Goal: Task Accomplishment & Management: Use online tool/utility

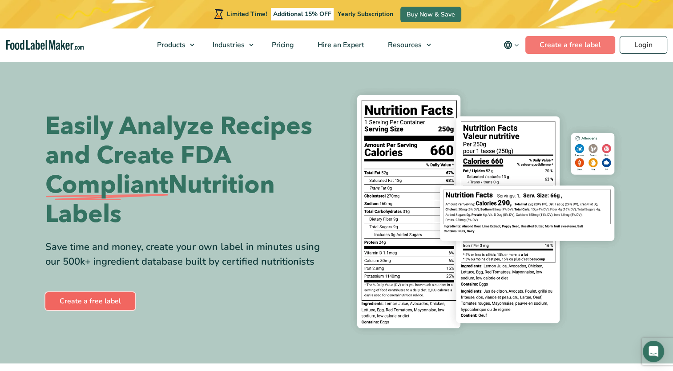
click at [95, 302] on link "Create a free label" at bounding box center [90, 301] width 90 height 18
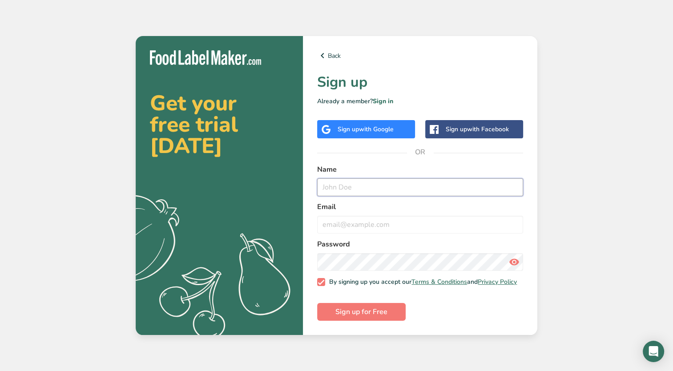
click at [357, 182] on input "text" at bounding box center [420, 187] width 206 height 18
type input "Maher M Doughan"
type input "info@universalexchange.us"
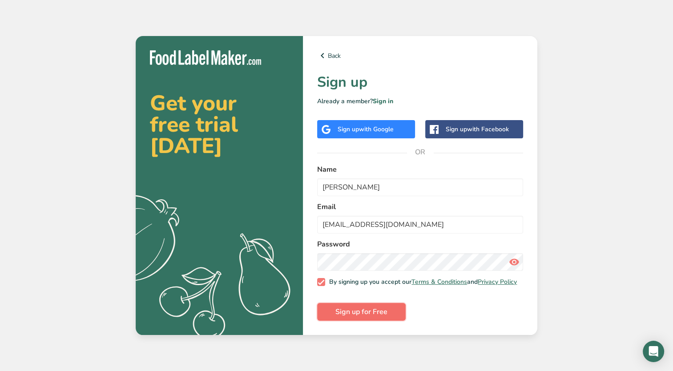
click at [371, 317] on span "Sign up for Free" at bounding box center [361, 311] width 52 height 11
click at [363, 317] on span "Sign up for Free" at bounding box center [361, 311] width 52 height 11
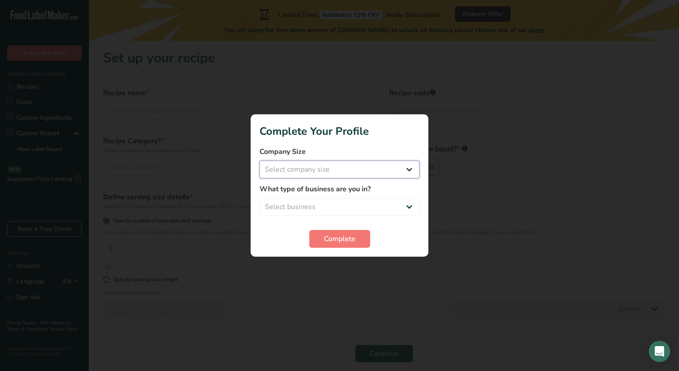
click at [409, 170] on select "Select company size Fewer than 10 Employees 10 to 50 Employees 51 to 500 Employ…" at bounding box center [340, 169] width 160 height 18
select select "1"
click at [260, 160] on select "Select company size Fewer than 10 Employees 10 to 50 Employees 51 to 500 Employ…" at bounding box center [340, 169] width 160 height 18
click at [409, 207] on select "Select business Packaged Food Manufacturer Restaurant & Cafe Bakery Meal Plans …" at bounding box center [340, 207] width 160 height 18
select select "2"
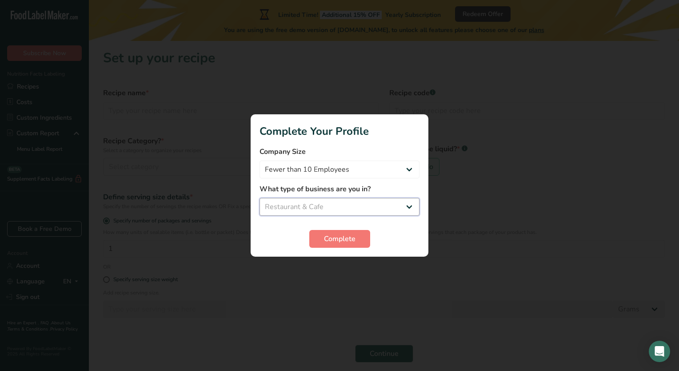
click at [260, 198] on select "Select business Packaged Food Manufacturer Restaurant & Cafe Bakery Meal Plans …" at bounding box center [340, 207] width 160 height 18
click at [322, 239] on button "Complete" at bounding box center [339, 239] width 61 height 18
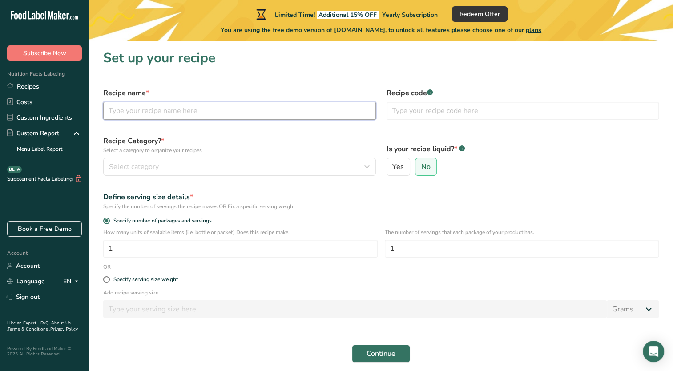
click at [179, 105] on input "text" at bounding box center [239, 111] width 273 height 18
type input "Hummus"
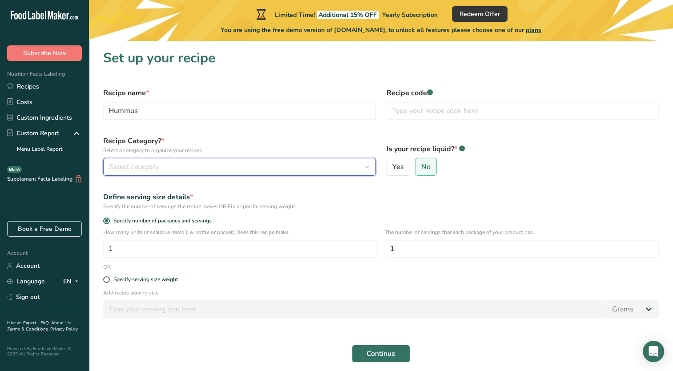
click at [119, 165] on span "Select category" at bounding box center [134, 166] width 50 height 11
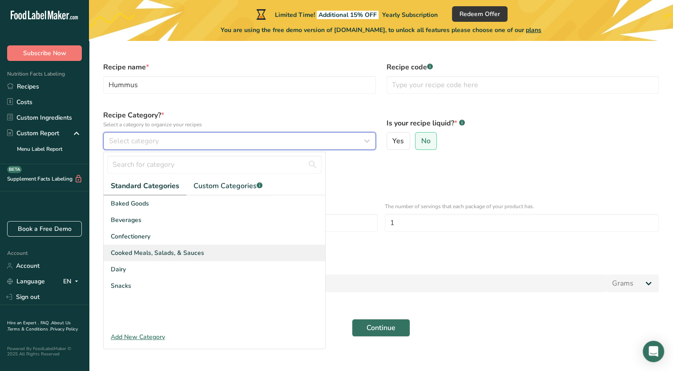
scroll to position [34, 0]
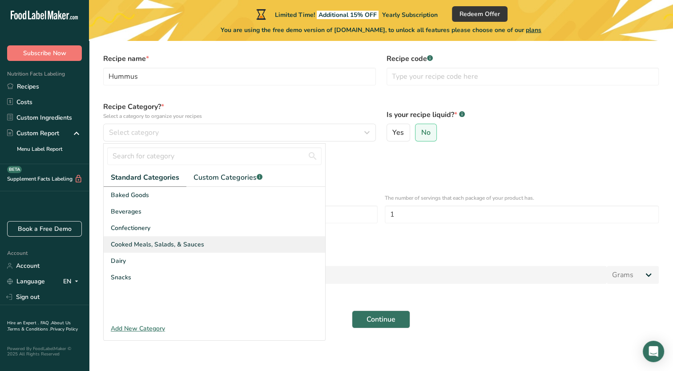
click at [167, 244] on span "Cooked Meals, Salads, & Sauces" at bounding box center [157, 244] width 93 height 9
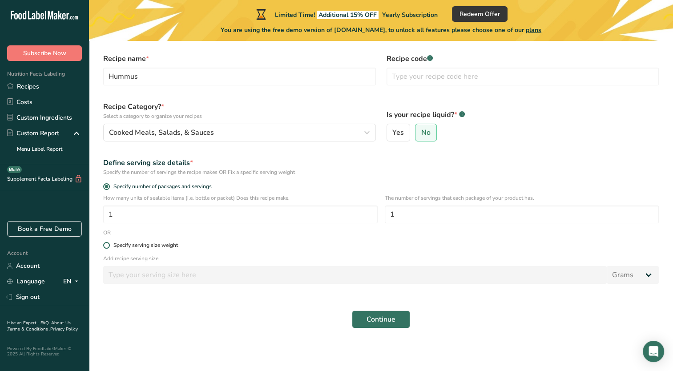
click at [108, 245] on span at bounding box center [106, 245] width 7 height 7
click at [108, 245] on input "Specify serving size weight" at bounding box center [106, 245] width 6 height 6
radio input "true"
radio input "false"
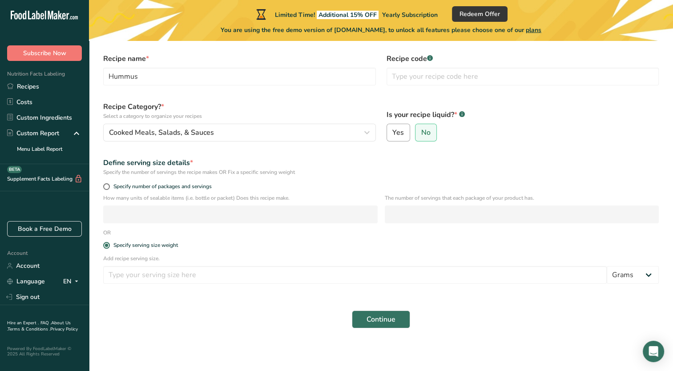
click at [397, 133] on span "Yes" at bounding box center [398, 132] width 12 height 9
click at [393, 133] on input "Yes" at bounding box center [390, 133] width 6 height 6
radio input "true"
radio input "false"
select select "22"
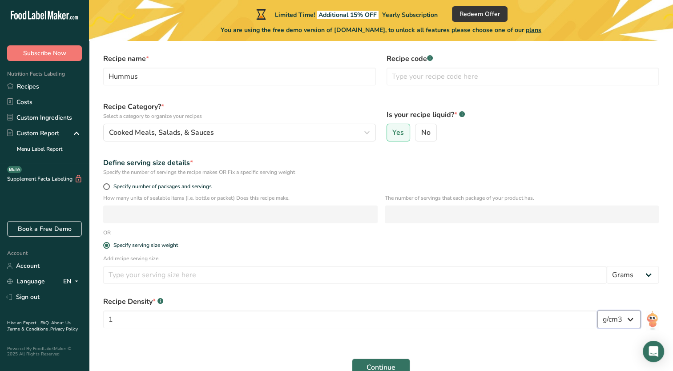
click at [634, 319] on select "lb/ft3 g/cm3" at bounding box center [618, 319] width 43 height 18
click at [634, 318] on select "lb/ft3 g/cm3" at bounding box center [618, 319] width 43 height 18
click at [653, 272] on select "Grams kg mg mcg lb oz l mL fl oz tbsp tsp cup qt gallon" at bounding box center [632, 275] width 52 height 18
select select "18"
click at [606, 266] on select "Grams kg mg mcg lb oz l mL fl oz tbsp tsp cup qt gallon" at bounding box center [632, 275] width 52 height 18
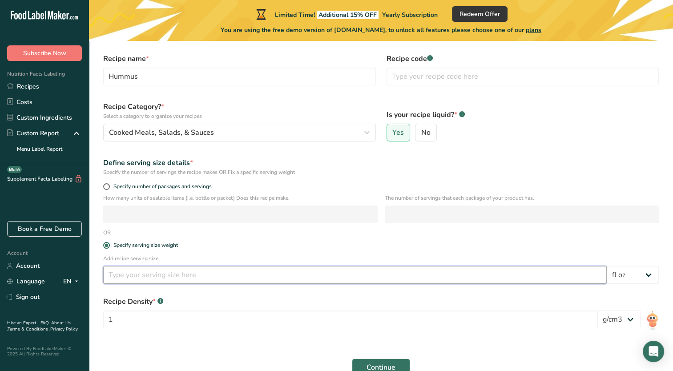
click at [331, 280] on input "number" at bounding box center [354, 275] width 503 height 18
type input "8"
click at [335, 318] on input "1" at bounding box center [350, 319] width 494 height 18
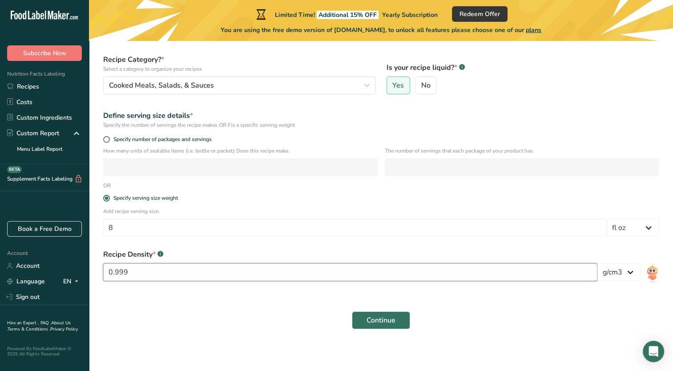
scroll to position [82, 0]
type input "0.999"
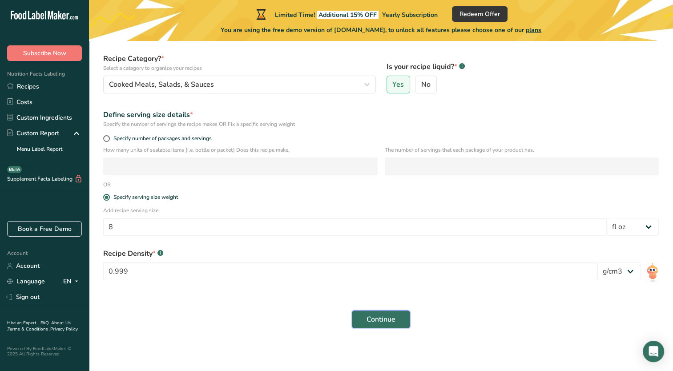
click at [384, 324] on span "Continue" at bounding box center [380, 319] width 29 height 11
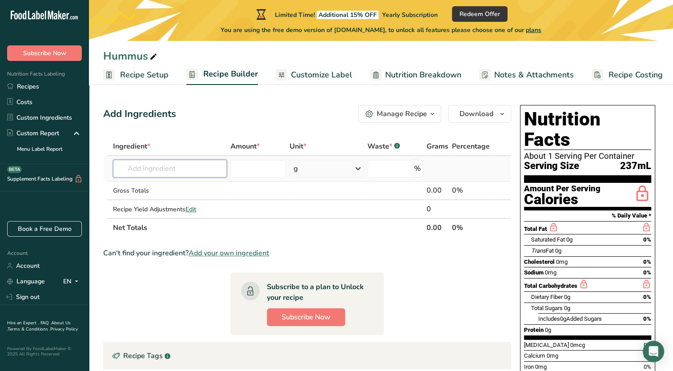
click at [187, 171] on input "text" at bounding box center [170, 169] width 114 height 18
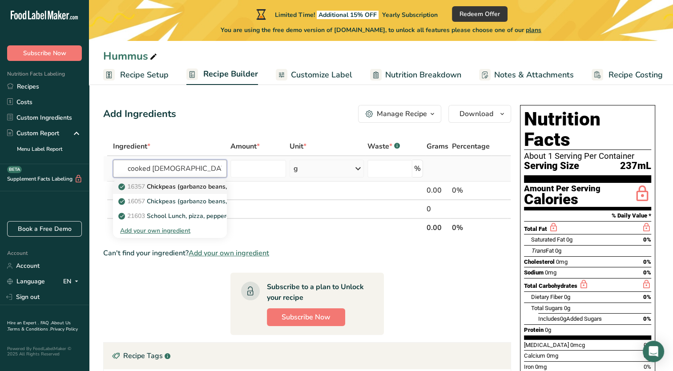
type input "cooked chick pe"
click at [167, 184] on p "16357 Chickpeas (garbanzo beans, bengal gram), mature seeds, cooked, boiled, wi…" at bounding box center [250, 186] width 261 height 9
type input "Chickpeas (garbanzo beans, bengal gram), mature seeds, cooked, boiled, with salt"
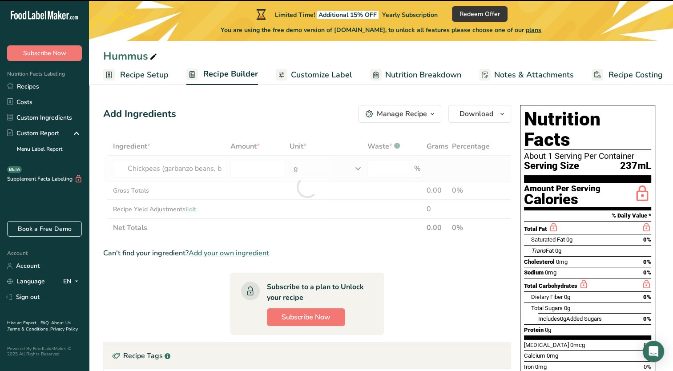
type input "0"
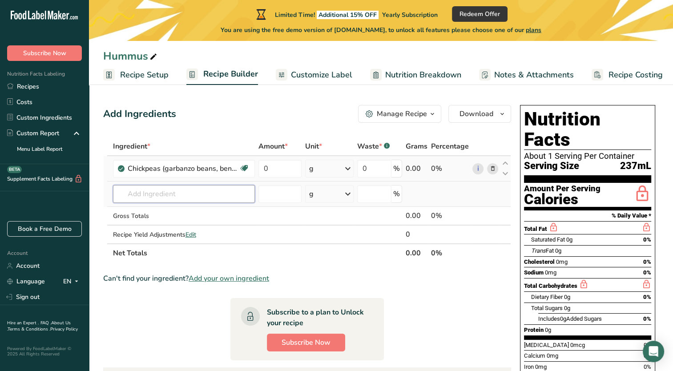
click at [178, 190] on input "text" at bounding box center [184, 194] width 142 height 18
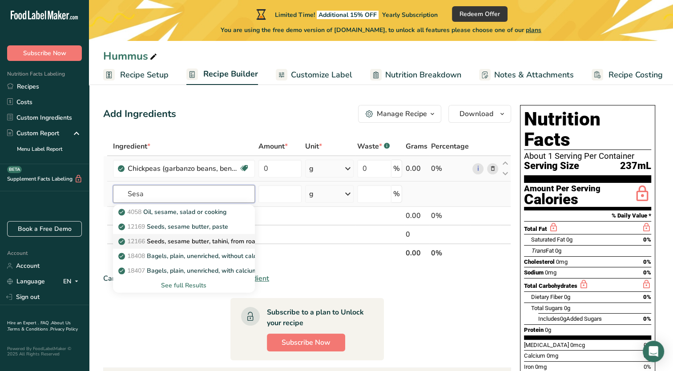
type input "Sesa"
click at [192, 242] on p "12166 Seeds, sesame butter, tahini, from roasted and toasted kernels (most comm…" at bounding box center [253, 241] width 267 height 9
type input "Seeds, sesame butter, tahini, from roasted and toasted kernels (most common typ…"
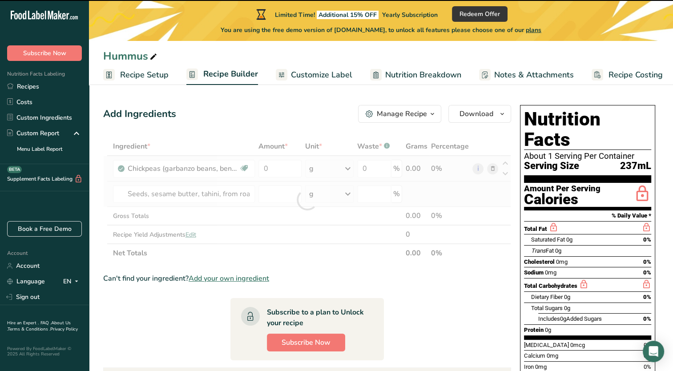
type input "0"
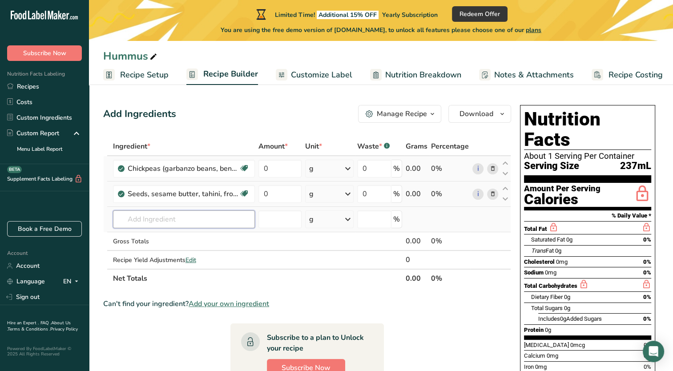
click at [212, 217] on input "text" at bounding box center [184, 219] width 142 height 18
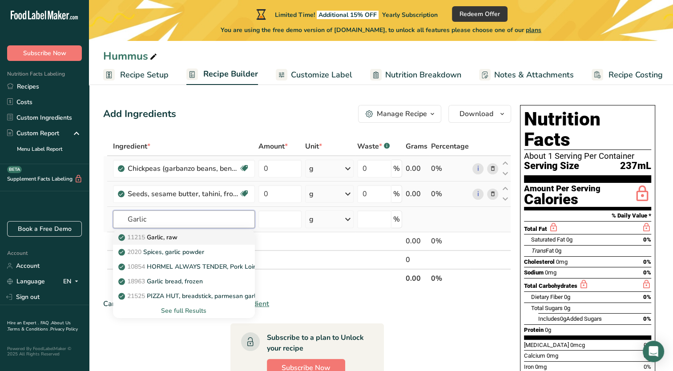
type input "Garlic"
click at [192, 236] on div "11215 Garlic, raw" at bounding box center [176, 237] width 113 height 9
type input "Garlic, raw"
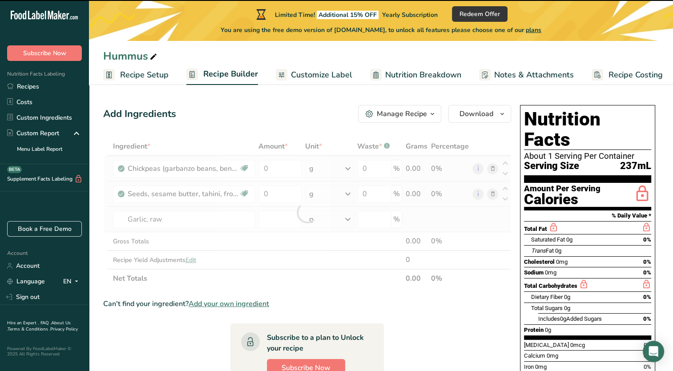
type input "0"
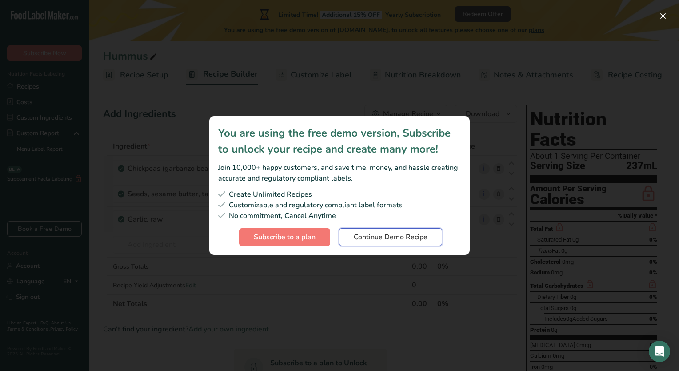
click at [377, 237] on span "Continue Demo Recipe" at bounding box center [391, 237] width 74 height 11
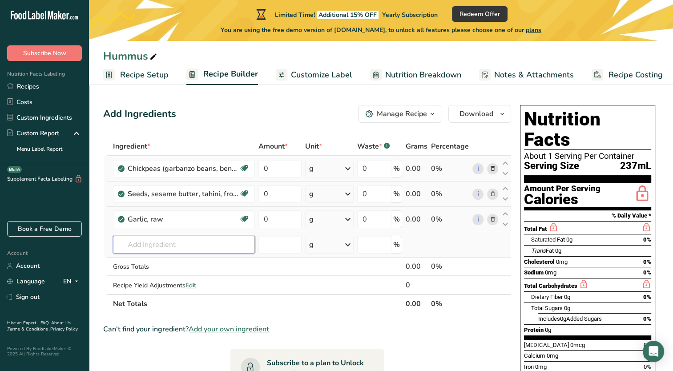
click at [140, 246] on input "text" at bounding box center [184, 245] width 142 height 18
type input "O"
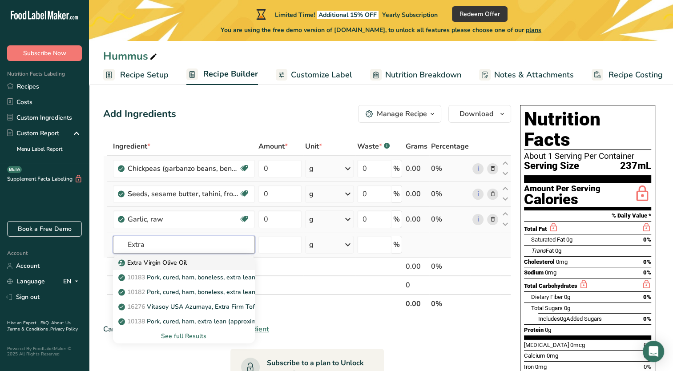
type input "Extra"
click at [148, 257] on link "Extra Virgin Olive Oil" at bounding box center [184, 262] width 142 height 15
type input "Extra Virgin Olive Oil"
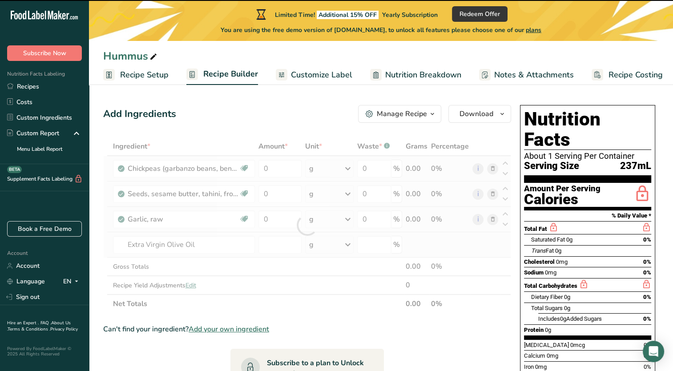
type input "0"
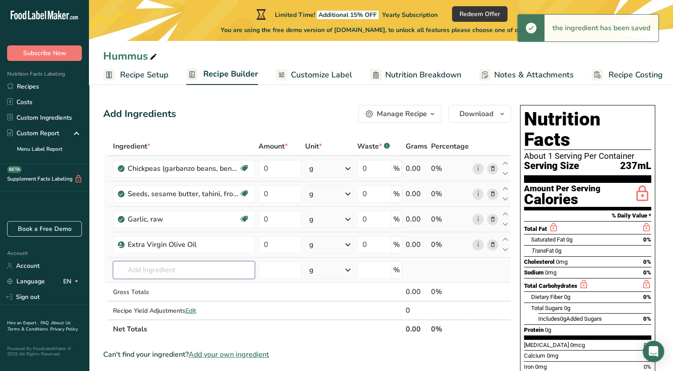
click at [163, 267] on input "text" at bounding box center [184, 270] width 142 height 18
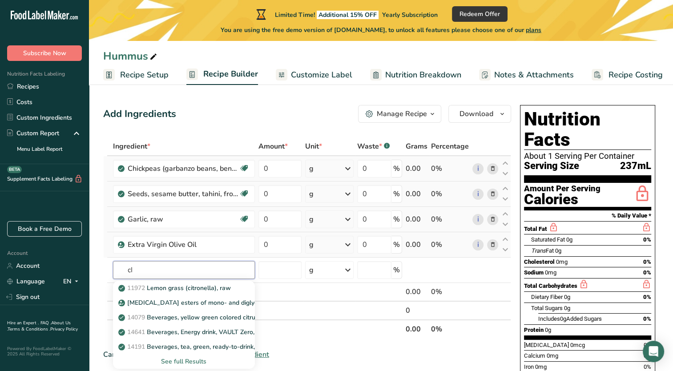
type input "c"
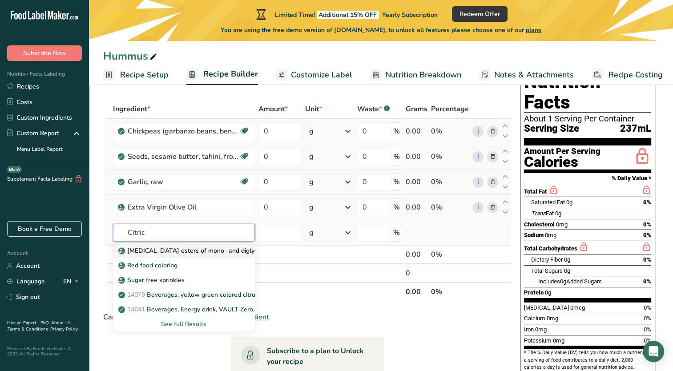
scroll to position [44, 0]
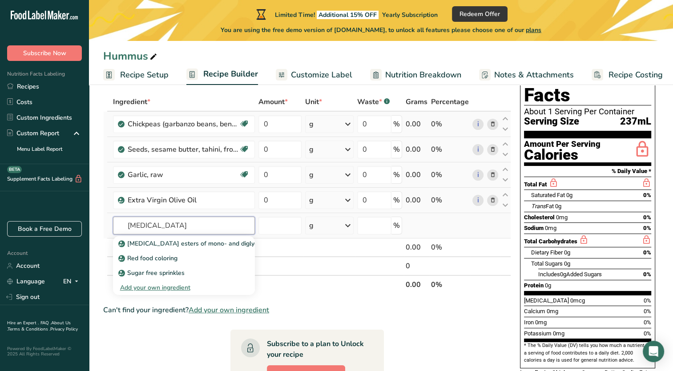
type input "Citric acid"
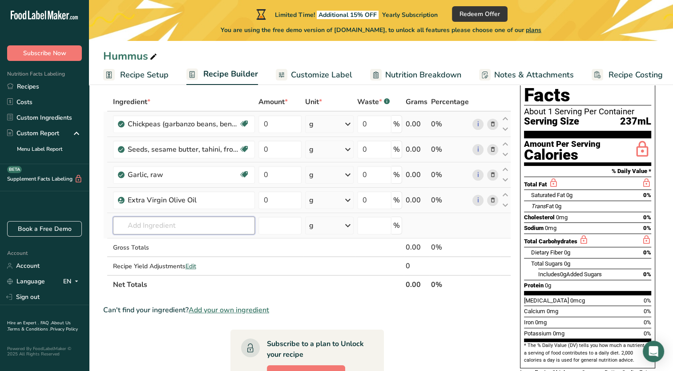
click at [185, 226] on input "text" at bounding box center [184, 226] width 142 height 18
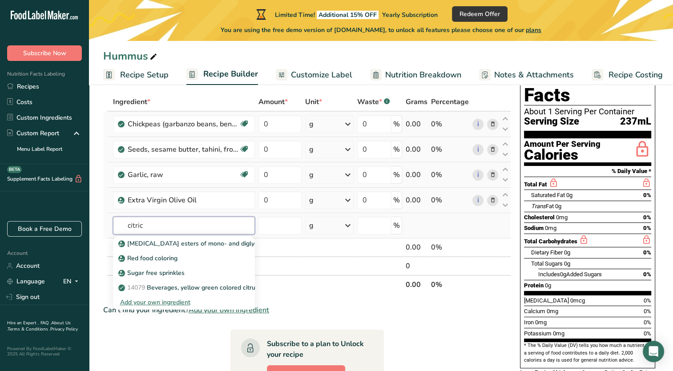
type input "citric"
click at [169, 299] on div "Add your own ingredient" at bounding box center [184, 301] width 128 height 9
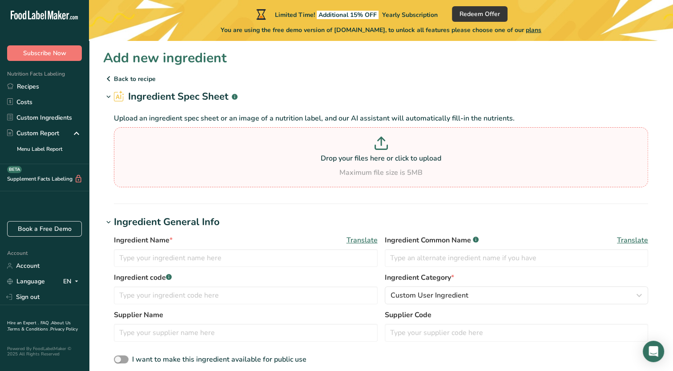
click at [155, 148] on p at bounding box center [380, 144] width 529 height 16
click at [155, 148] on input "Drop your files here or click to upload Maximum file size is 5MB" at bounding box center [381, 157] width 534 height 60
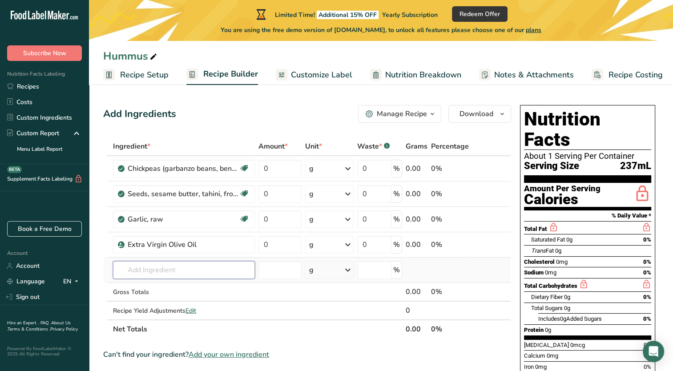
click at [157, 269] on input "text" at bounding box center [184, 270] width 142 height 18
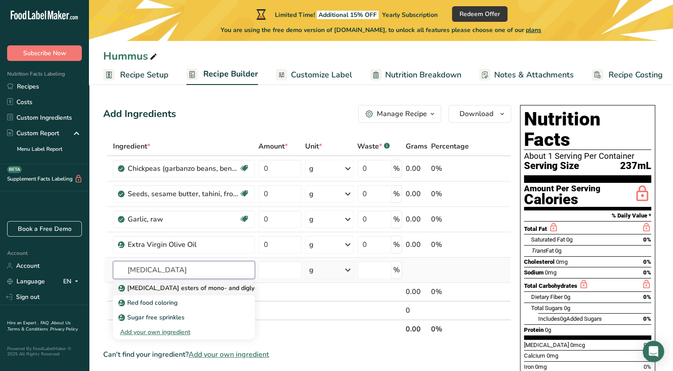
type input "citric acid"
click at [158, 285] on p "Citric acid esters of mono- and diglycerides of fatty acids (E472c)" at bounding box center [228, 287] width 217 height 9
type input "Citric acid esters of mono- and diglycerides of fatty acids (E472c)"
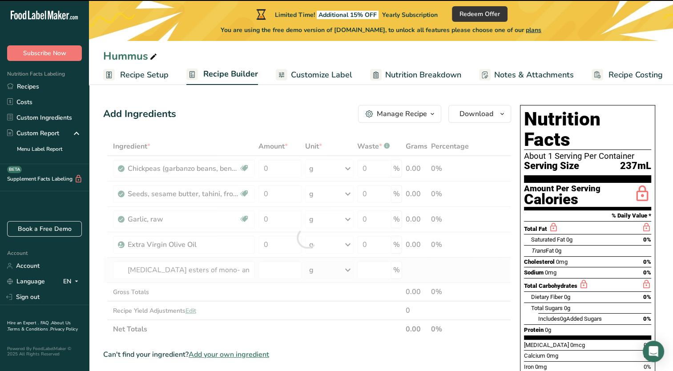
type input "0"
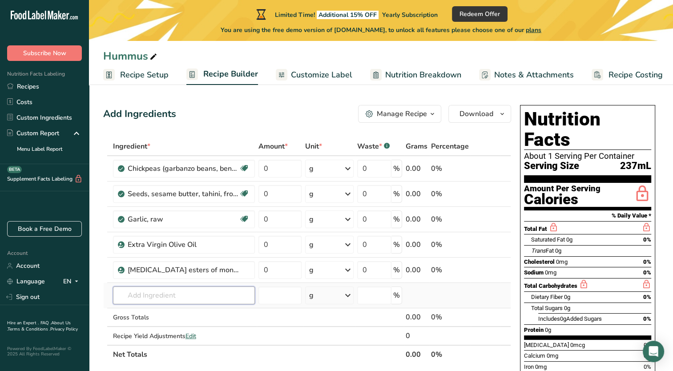
click at [168, 296] on input "text" at bounding box center [184, 295] width 142 height 18
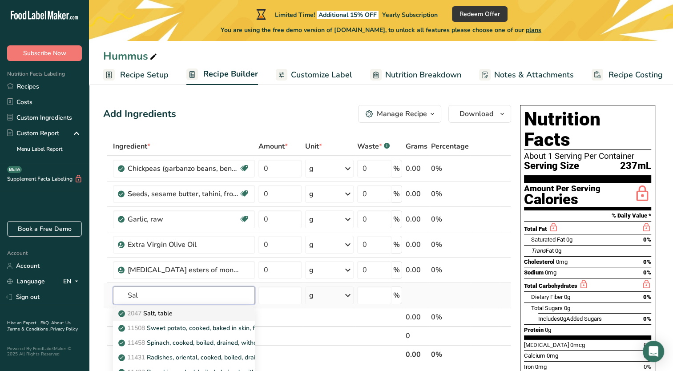
type input "Sal"
click at [200, 310] on div "2047 Salt, table" at bounding box center [176, 313] width 113 height 9
type input "Salt, table"
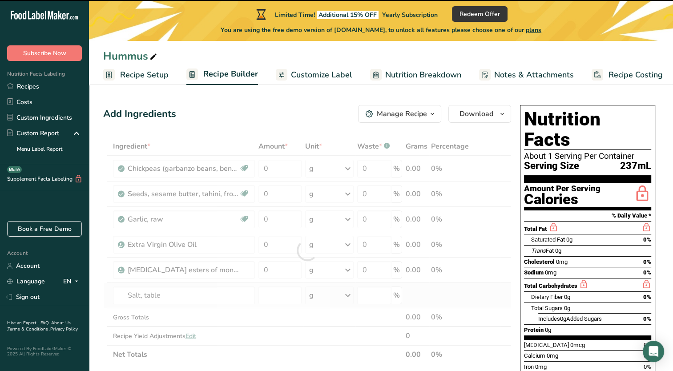
type input "0"
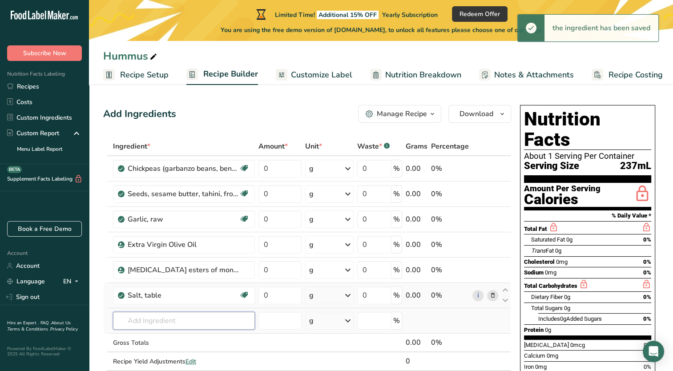
click at [177, 322] on input "text" at bounding box center [184, 321] width 142 height 18
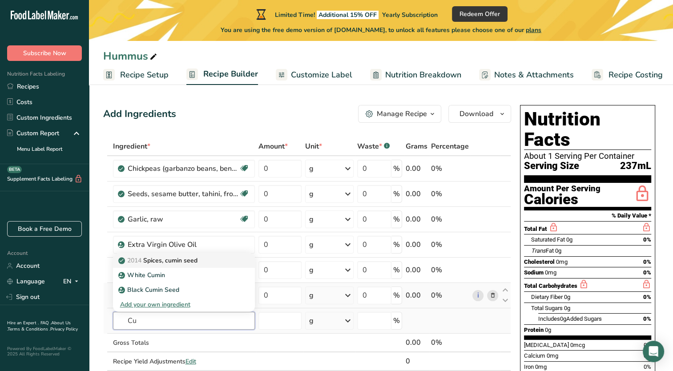
type input "C"
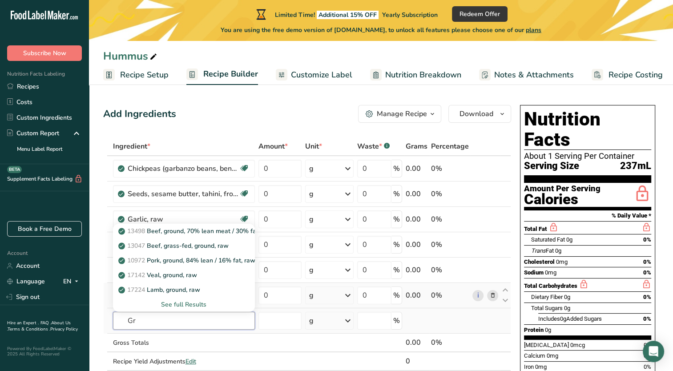
type input "G"
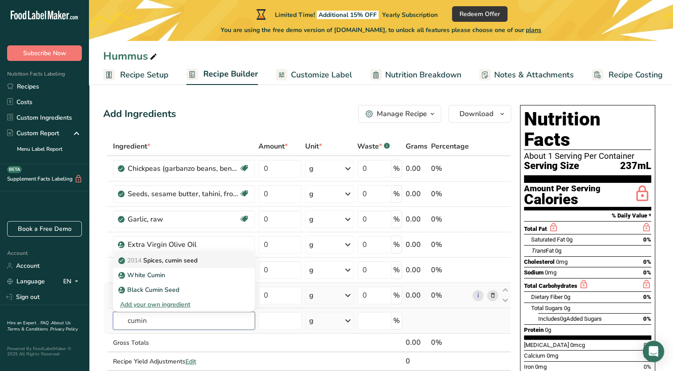
type input "cumin"
click at [159, 259] on p "2014 Spices, cumin seed" at bounding box center [158, 260] width 77 height 9
type input "Spices, cumin seed"
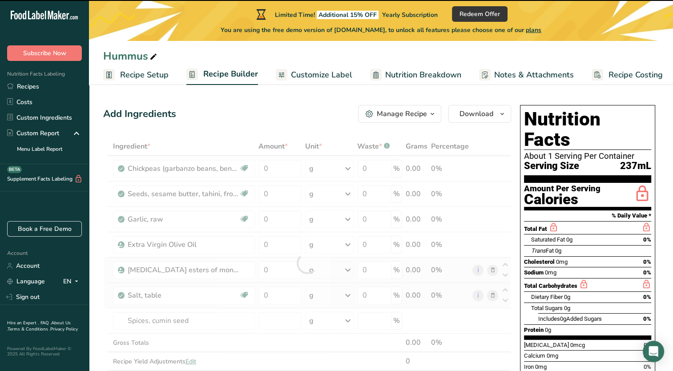
type input "0"
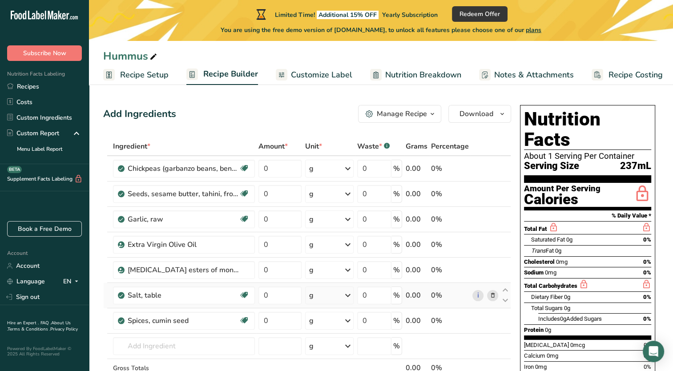
click at [436, 75] on span "Nutrition Breakdown" at bounding box center [423, 75] width 76 height 12
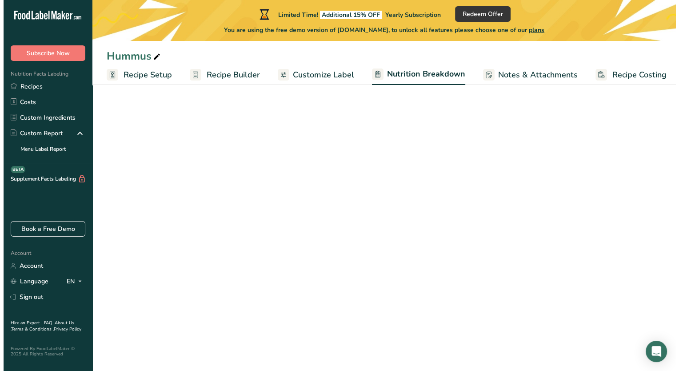
scroll to position [0, 4]
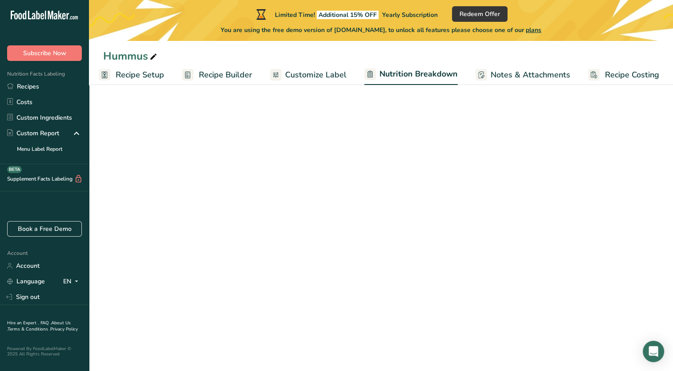
select select "Calories"
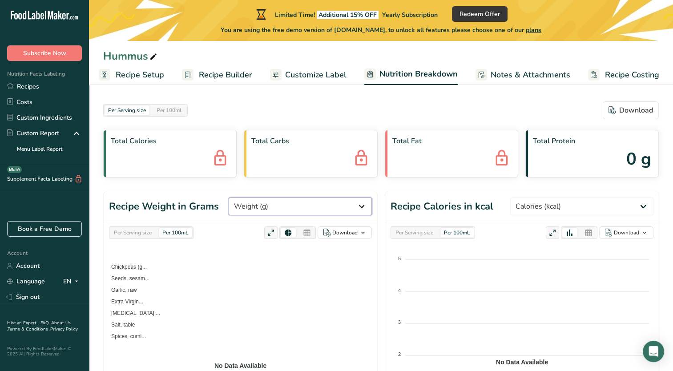
click at [360, 209] on select "Weight (g) Calories (kcal) Energy KJ (kj) Total Fat (g) Saturated Fat (g) Trans…" at bounding box center [300, 206] width 143 height 18
click at [262, 197] on select "Weight (g) Calories (kcal) Energy KJ (kj) Total Fat (g) Saturated Fat (g) Trans…" at bounding box center [300, 206] width 143 height 18
click at [469, 229] on div "Per 100mL" at bounding box center [456, 233] width 33 height 10
click at [461, 231] on div "Per 100mL" at bounding box center [456, 233] width 33 height 10
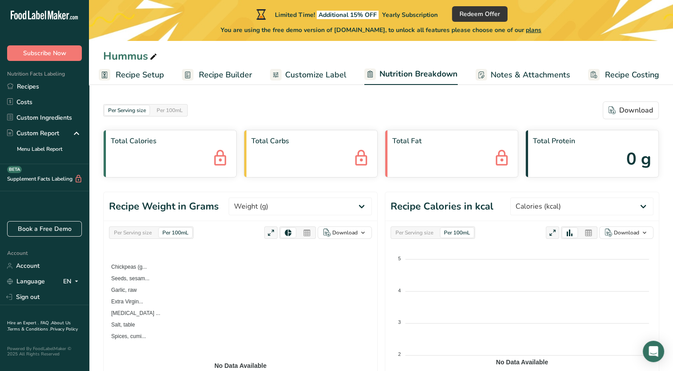
click at [125, 224] on div "Per Serving size Per 100mL Download As image (.png) As table (.xlsx) Chickpeas …" at bounding box center [240, 350] width 273 height 259
click at [132, 229] on div "Per Serving size" at bounding box center [132, 233] width 45 height 10
click at [624, 154] on div "Total Protein 0 g" at bounding box center [591, 154] width 133 height 48
click at [541, 29] on span "plans" at bounding box center [533, 30] width 16 height 8
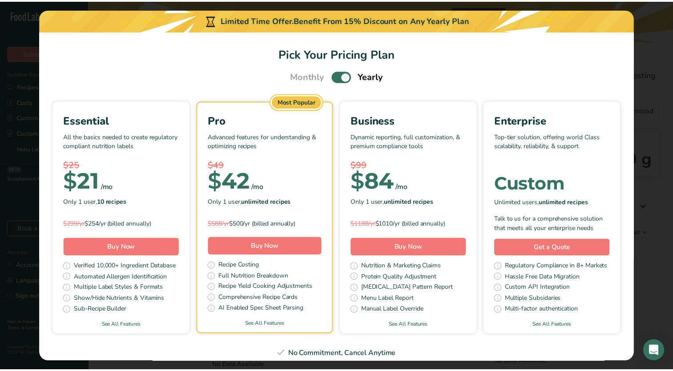
scroll to position [0, 0]
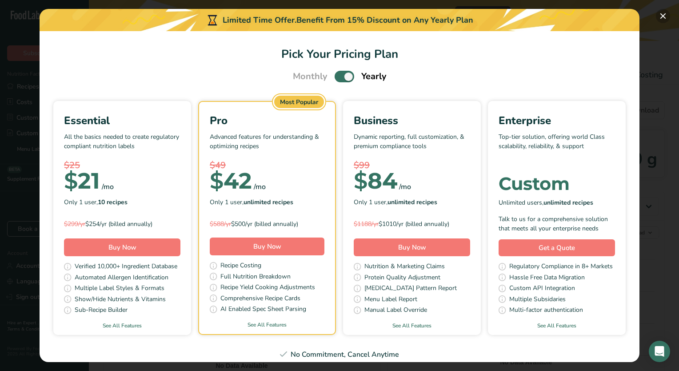
click at [659, 17] on button "Pick Your Pricing Plan Modal" at bounding box center [663, 16] width 14 height 14
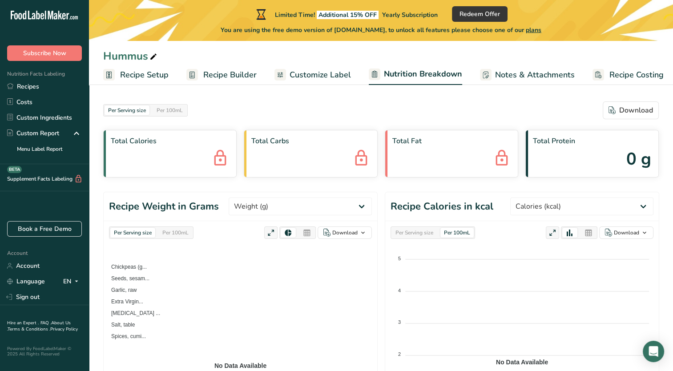
click at [209, 163] on div "Total Calories" at bounding box center [169, 154] width 133 height 48
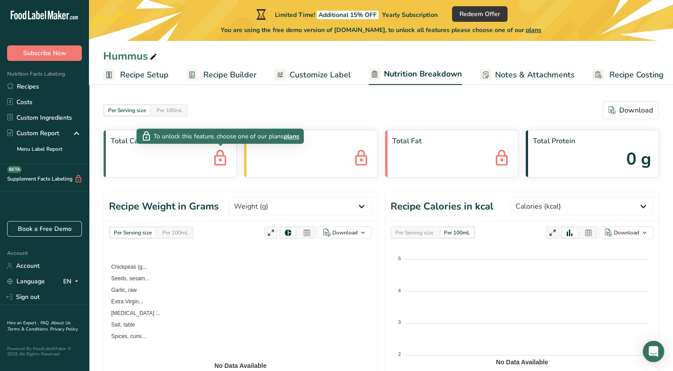
click at [213, 159] on icon at bounding box center [220, 159] width 18 height 24
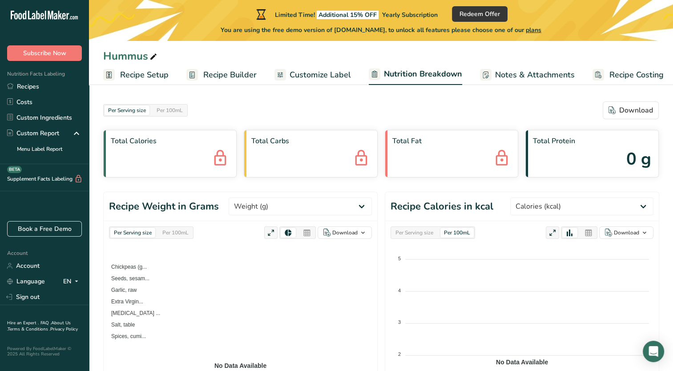
click at [223, 156] on icon at bounding box center [220, 159] width 18 height 24
click at [630, 157] on span "0 g" at bounding box center [638, 158] width 25 height 25
click at [640, 160] on span "0 g" at bounding box center [638, 158] width 25 height 25
